Goal: Find specific page/section: Find specific page/section

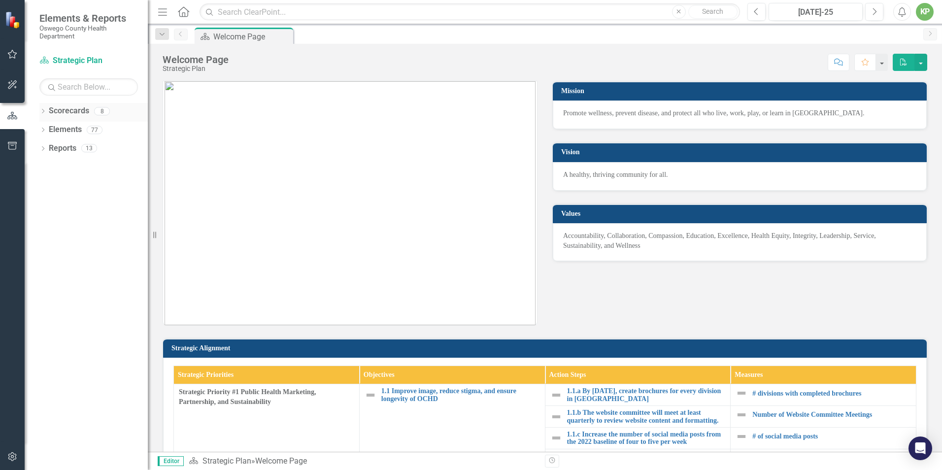
click at [45, 108] on div "Dropdown" at bounding box center [42, 112] width 7 height 8
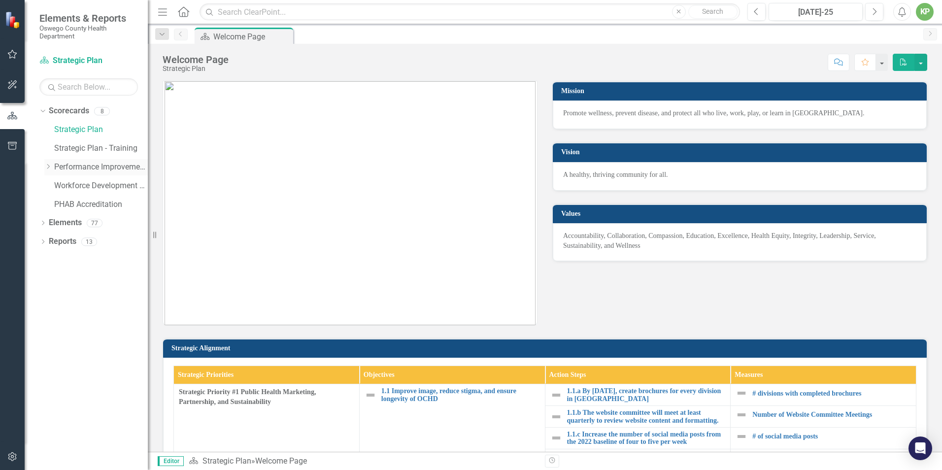
click at [46, 168] on icon "Dropdown" at bounding box center [47, 167] width 7 height 6
click at [97, 222] on link "Environmental" at bounding box center [106, 222] width 84 height 11
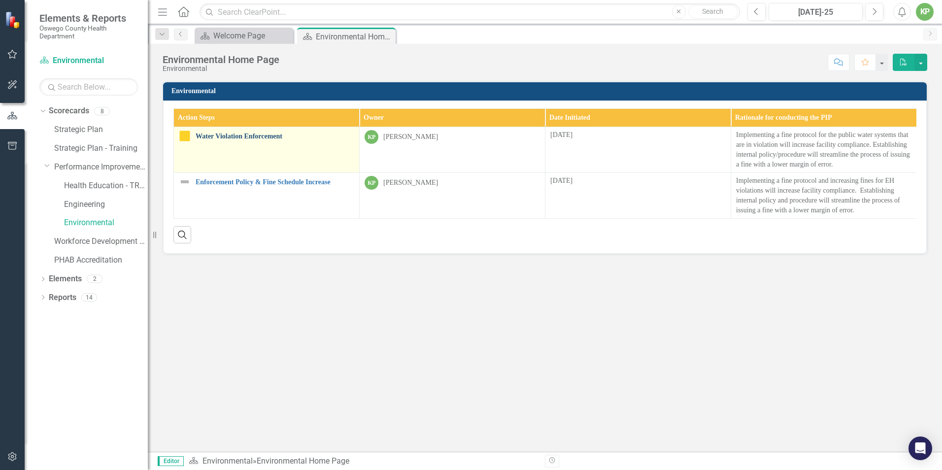
click at [232, 137] on link "Water Violation Enforcement" at bounding box center [275, 135] width 159 height 7
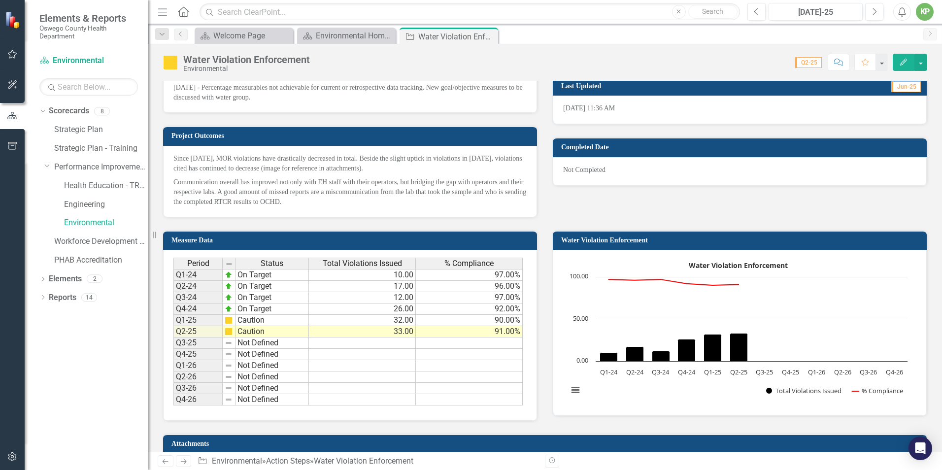
scroll to position [493, 0]
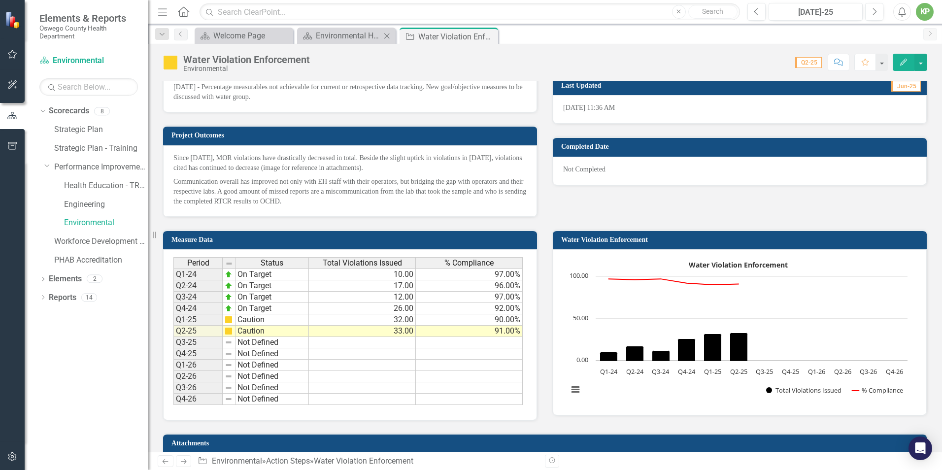
click at [363, 29] on div "Scorecard Environmental Home Page Close" at bounding box center [346, 36] width 99 height 16
click at [345, 35] on div "Environmental Home Page" at bounding box center [348, 36] width 65 height 12
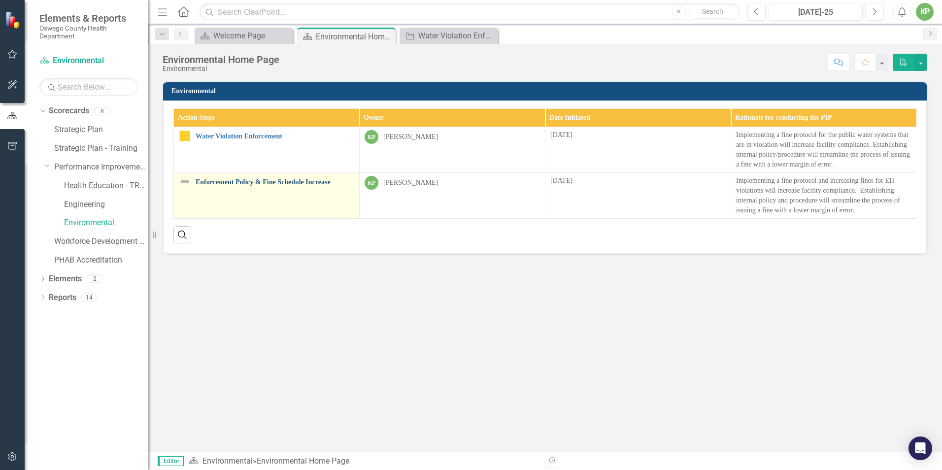
click at [270, 184] on link "Enforcement Policy & Fine Schedule Increase" at bounding box center [275, 181] width 159 height 7
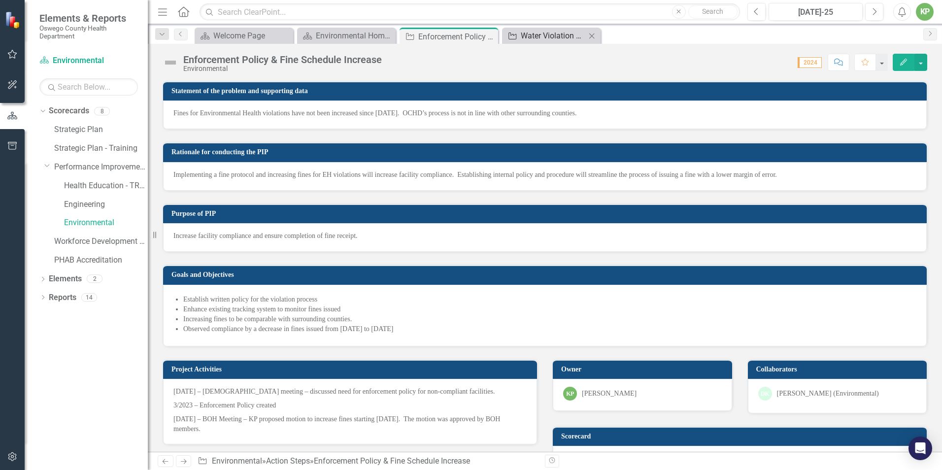
click at [533, 33] on div "Water Violation Enforcement" at bounding box center [553, 36] width 65 height 12
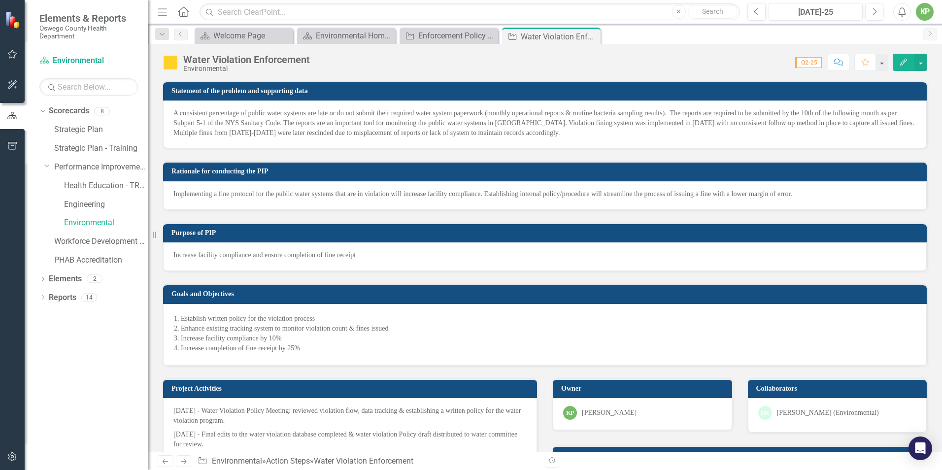
click at [482, 44] on div "Water Violation Enforcement Environmental Score: N/A Q2-25 Completed Comment Fa…" at bounding box center [545, 59] width 794 height 30
click at [482, 37] on div "Enforcement Policy & Fine Schedule Increase" at bounding box center [450, 36] width 65 height 12
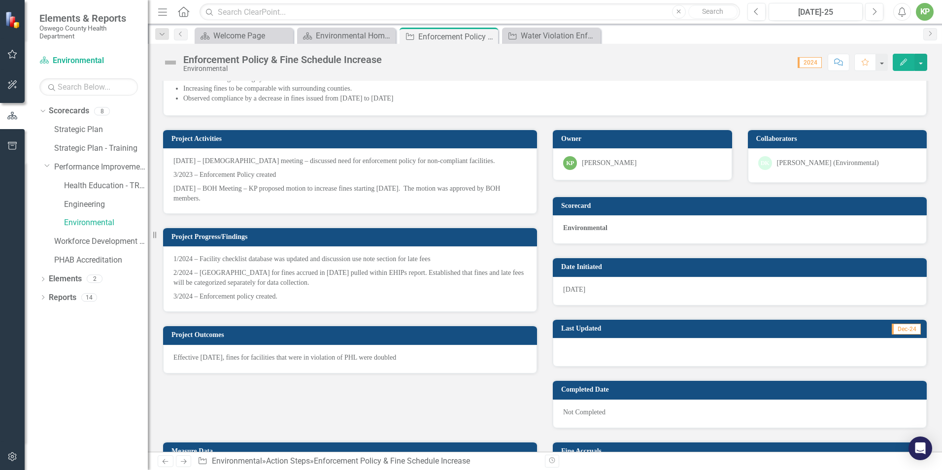
scroll to position [33, 0]
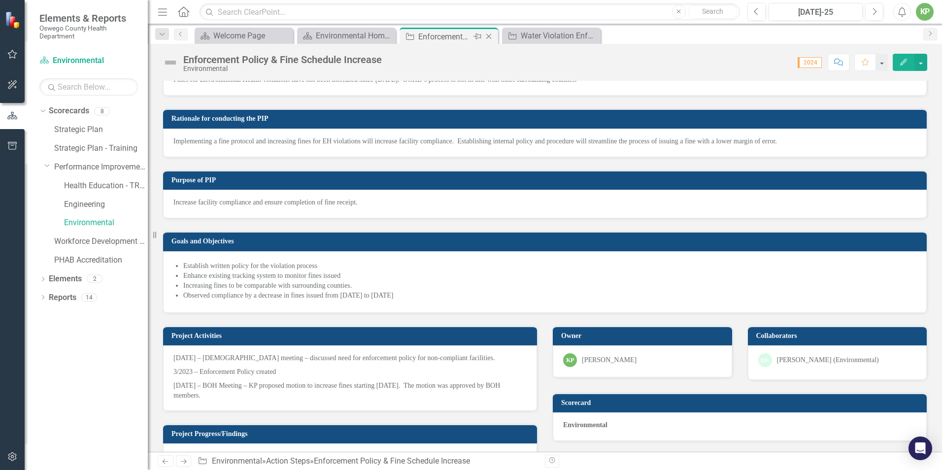
click at [491, 34] on icon at bounding box center [488, 36] width 5 height 5
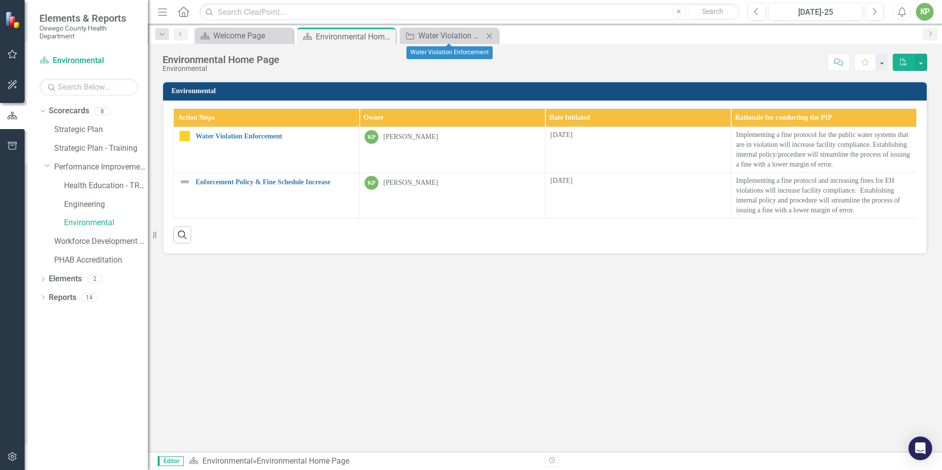
click at [492, 35] on icon "Close" at bounding box center [489, 36] width 10 height 8
